Goal: Transaction & Acquisition: Purchase product/service

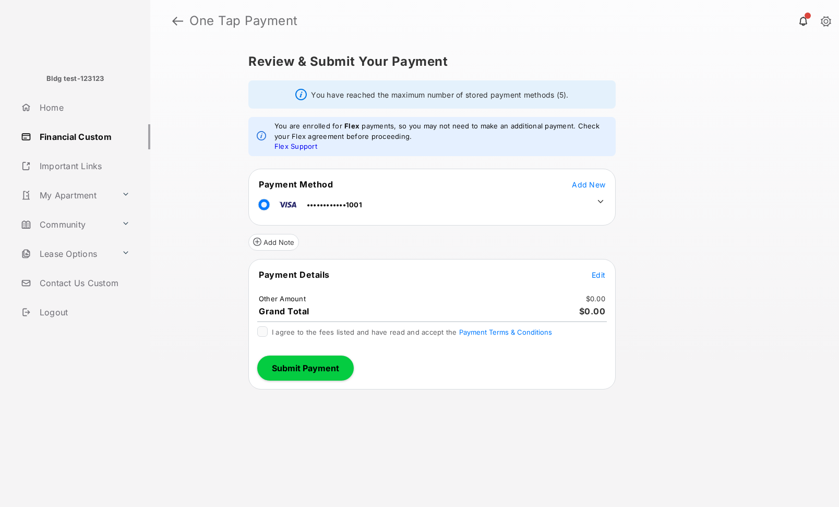
click at [597, 202] on icon at bounding box center [600, 201] width 9 height 9
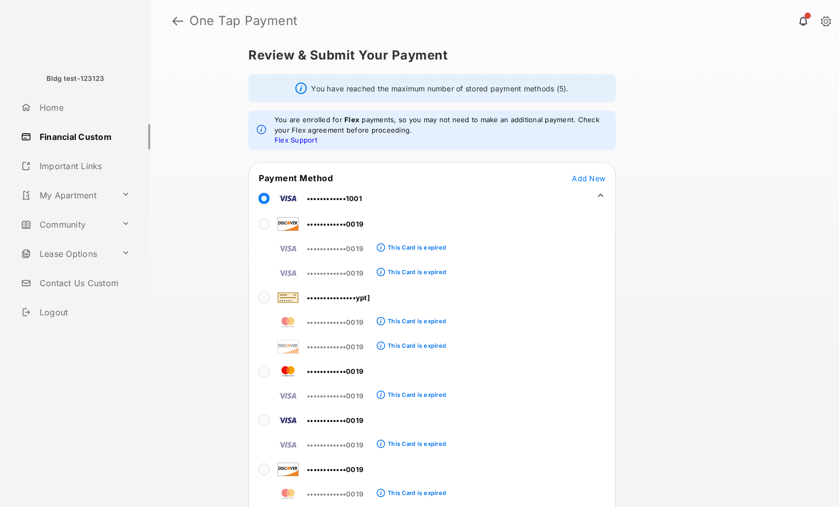
scroll to position [21, 0]
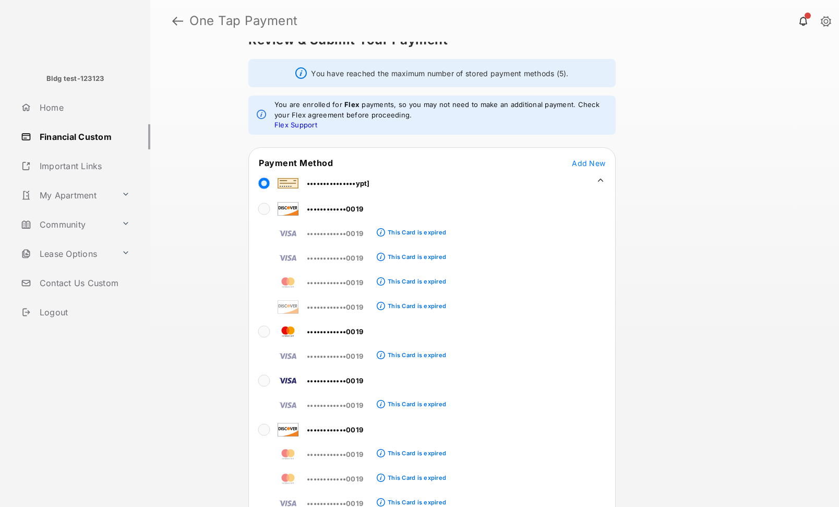
click at [638, 253] on div "Review & Submit Your Payment You have reached the maximum number of stored paym…" at bounding box center [495, 274] width 534 height 465
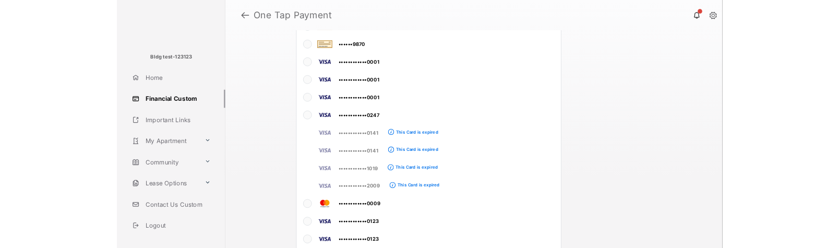
scroll to position [2874, 0]
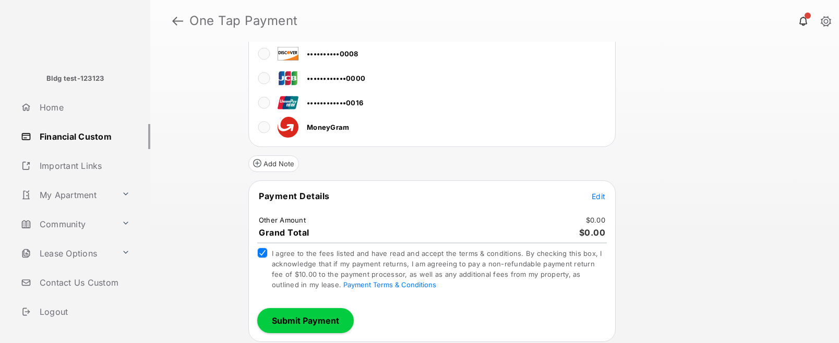
click at [602, 200] on span "Edit" at bounding box center [599, 196] width 14 height 9
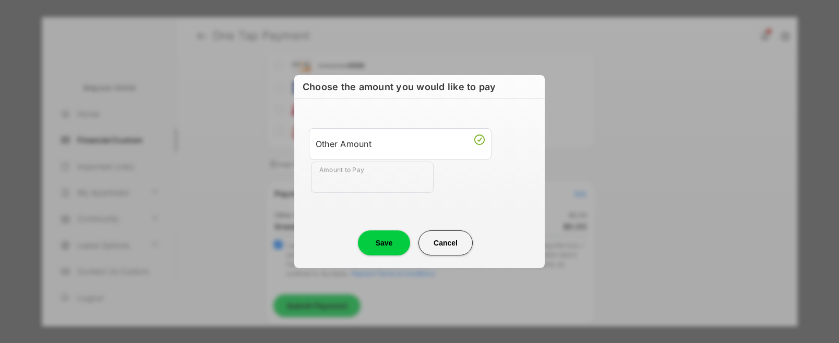
click at [336, 182] on input "Amount to Pay" at bounding box center [372, 177] width 123 height 31
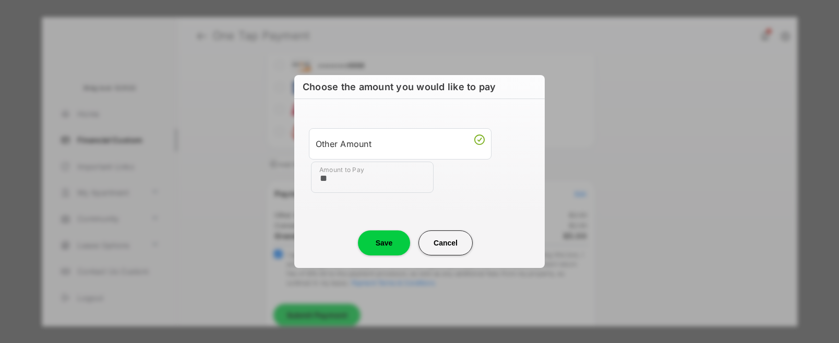
type input "**"
click at [374, 244] on button "Save" at bounding box center [384, 243] width 52 height 25
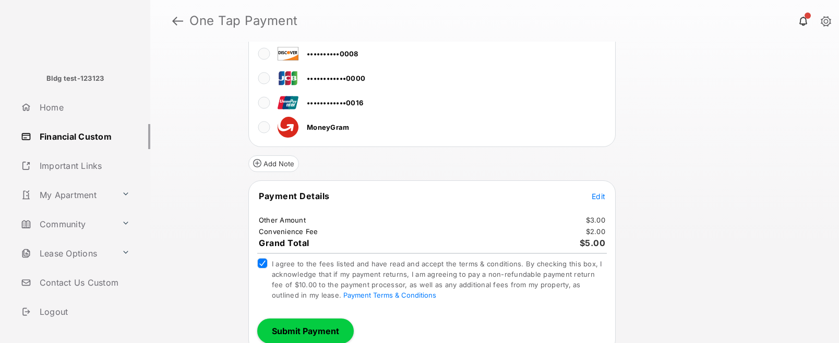
click at [325, 331] on button "Submit Payment" at bounding box center [305, 331] width 97 height 25
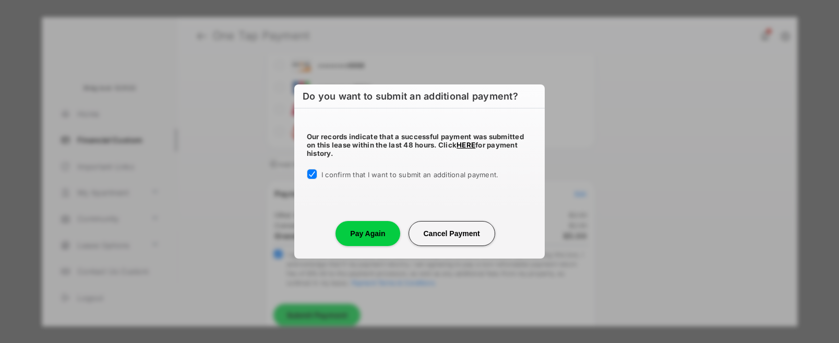
click at [375, 239] on button "Pay Again" at bounding box center [368, 233] width 64 height 25
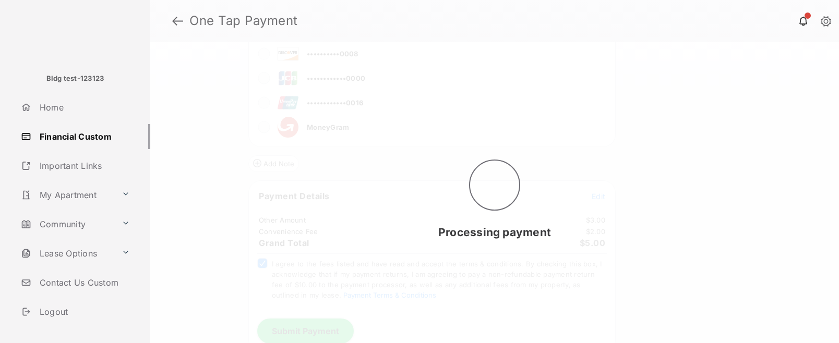
click at [717, 343] on div "Processing payment" at bounding box center [494, 193] width 689 height 302
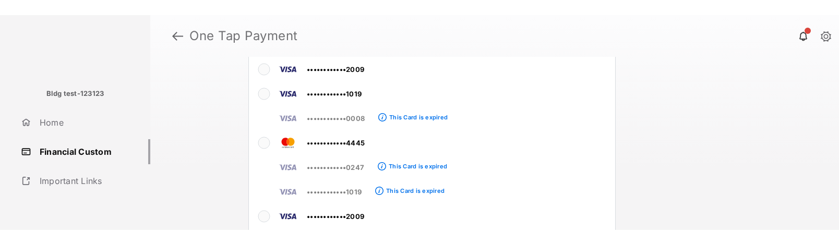
scroll to position [2085, 0]
